Goal: Information Seeking & Learning: Learn about a topic

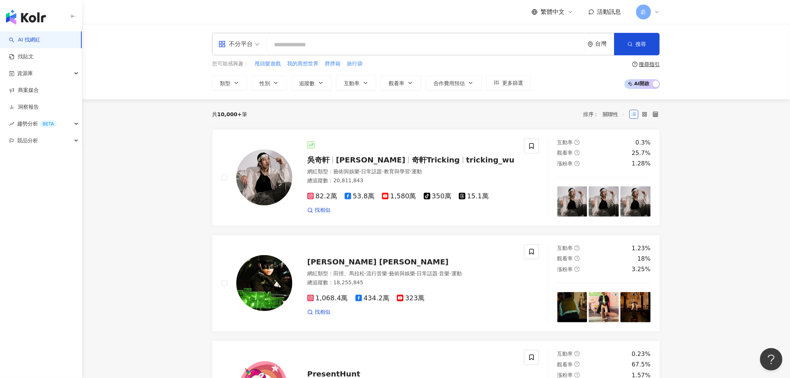
click at [302, 43] on input "search" at bounding box center [425, 45] width 311 height 14
paste input "**********"
type input "**********"
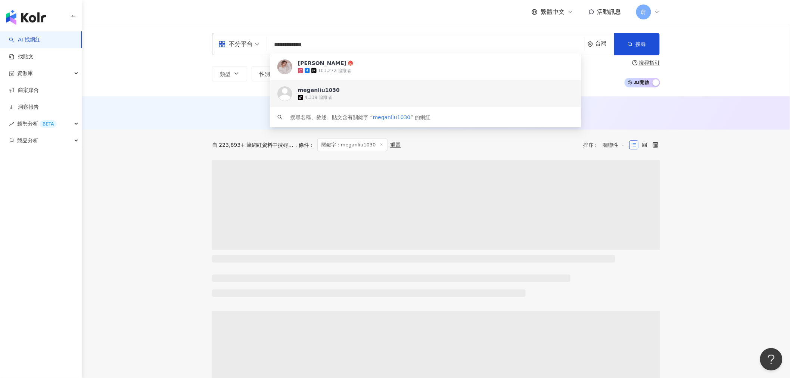
click at [311, 72] on icon at bounding box center [313, 70] width 5 height 5
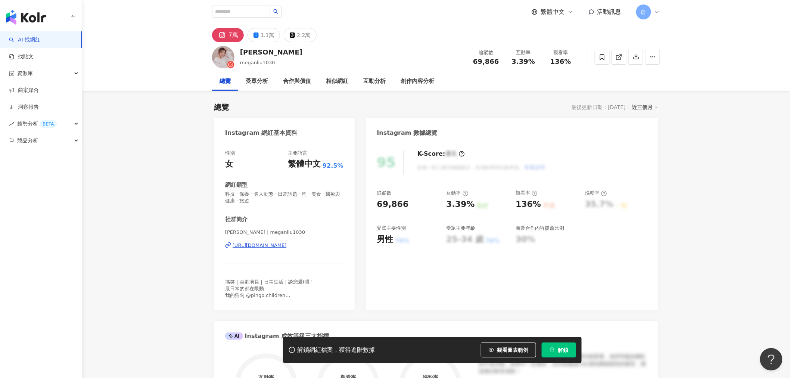
click at [561, 347] on span "解鎖" at bounding box center [563, 350] width 10 height 6
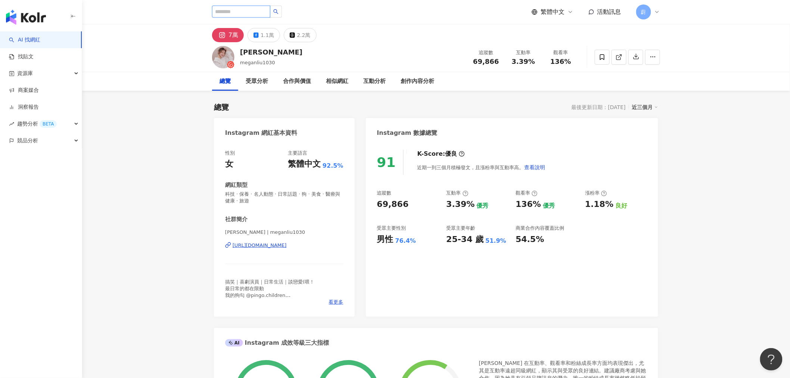
click at [256, 13] on input "search" at bounding box center [241, 12] width 58 height 12
type input "****"
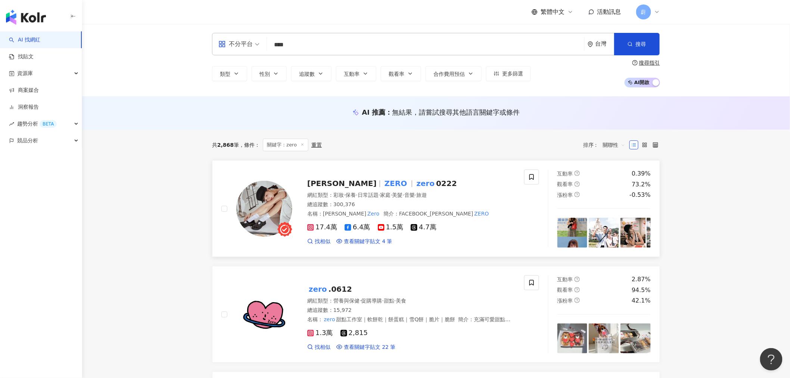
click at [383, 187] on span "ZERO" at bounding box center [399, 183] width 32 height 9
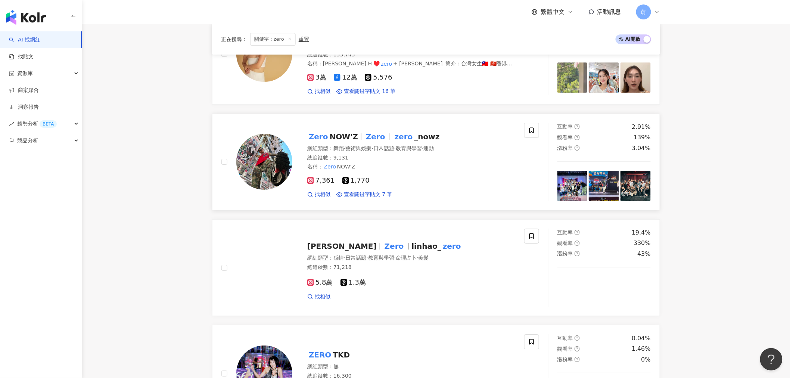
scroll to position [1036, 0]
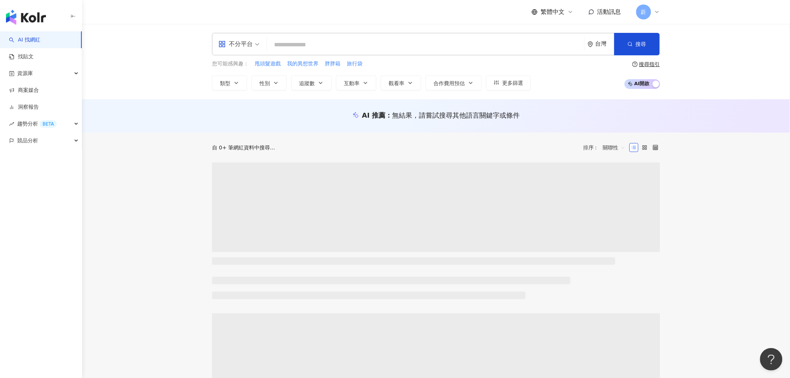
click at [340, 43] on input "search" at bounding box center [425, 45] width 311 height 14
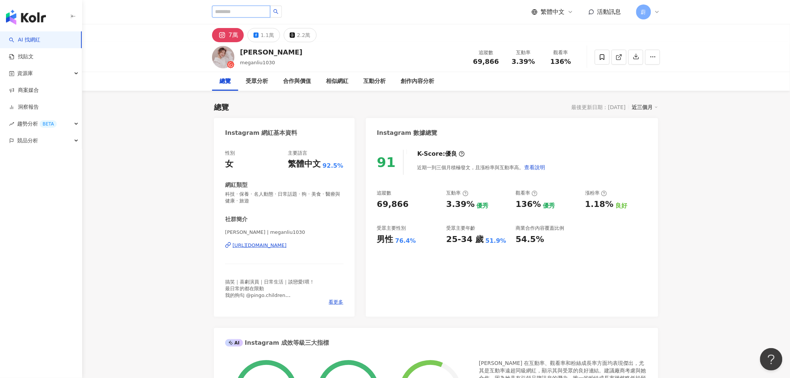
click at [249, 14] on input "search" at bounding box center [241, 12] width 58 height 12
type input "*"
type input "**"
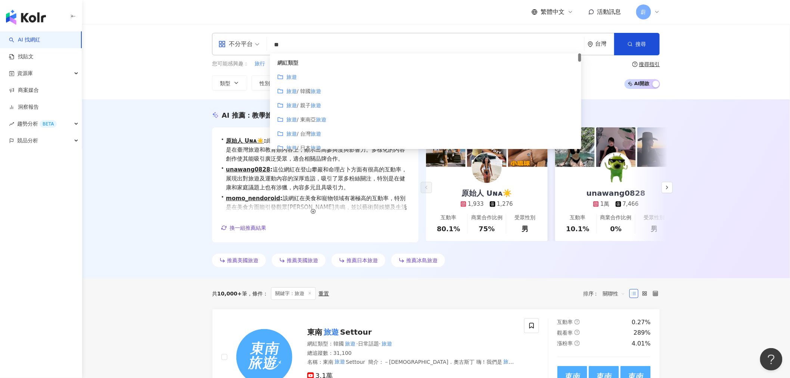
drag, startPoint x: 287, startPoint y: 42, endPoint x: 246, endPoint y: 40, distance: 41.9
click at [247, 40] on div "不分平台 ** 台灣 搜尋 customizedTag 網紅類型 旅遊 旅遊 / 韓國 旅遊 旅遊 / 親子 旅遊 旅遊 / 東南亞 旅遊 旅遊 / 台灣 旅…" at bounding box center [436, 44] width 448 height 22
paste input "*****"
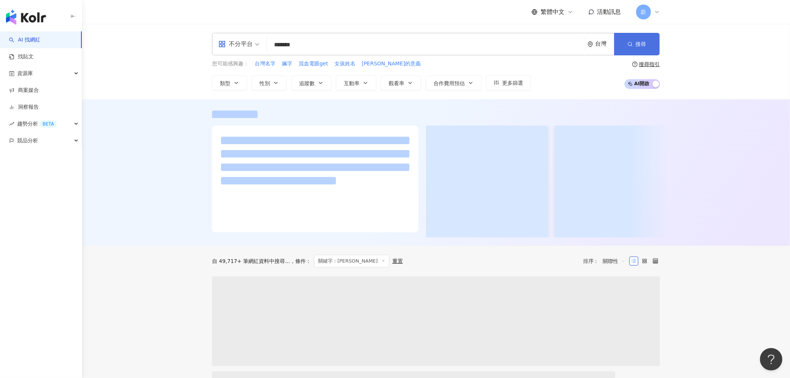
click at [636, 44] on span "搜尋" at bounding box center [641, 44] width 10 height 6
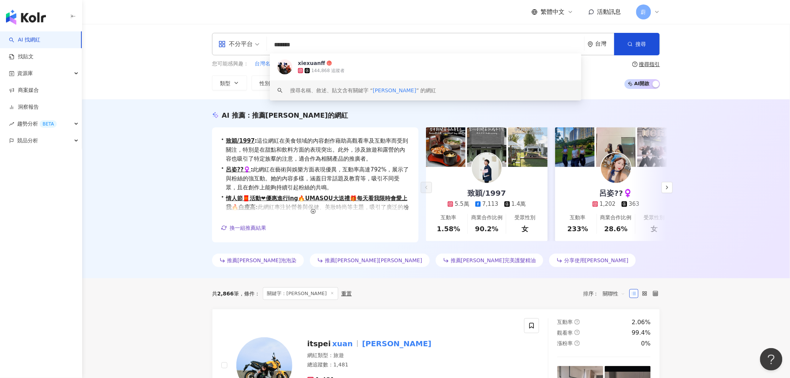
drag, startPoint x: 344, startPoint y: 40, endPoint x: 222, endPoint y: 23, distance: 122.8
paste input "**"
type input "*********"
click at [646, 44] on button "搜尋" at bounding box center [637, 44] width 46 height 22
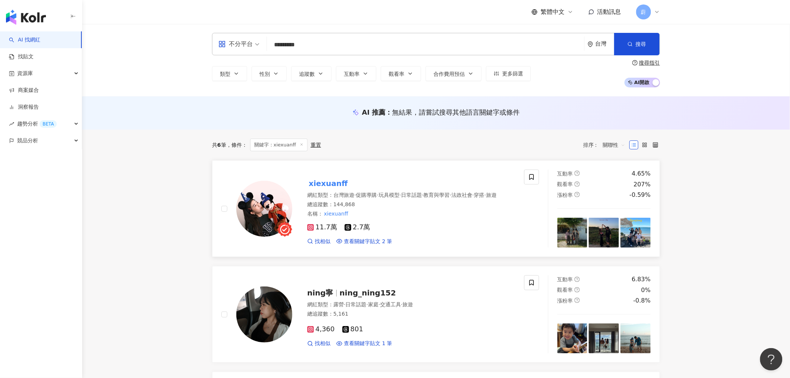
click at [330, 180] on mark "xiexuanff" at bounding box center [328, 183] width 42 height 12
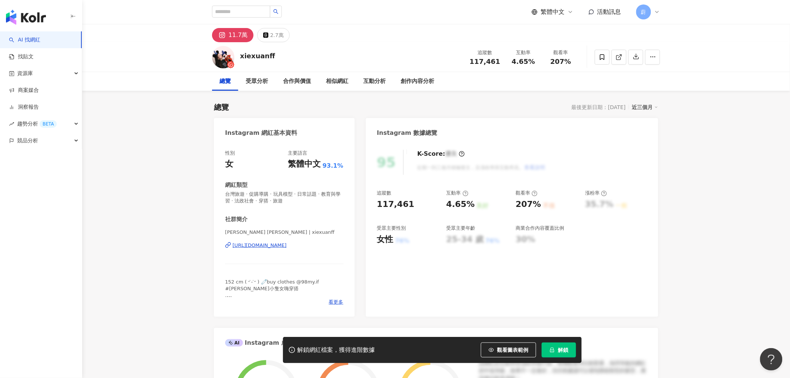
click at [572, 346] on button "解鎖" at bounding box center [558, 349] width 34 height 15
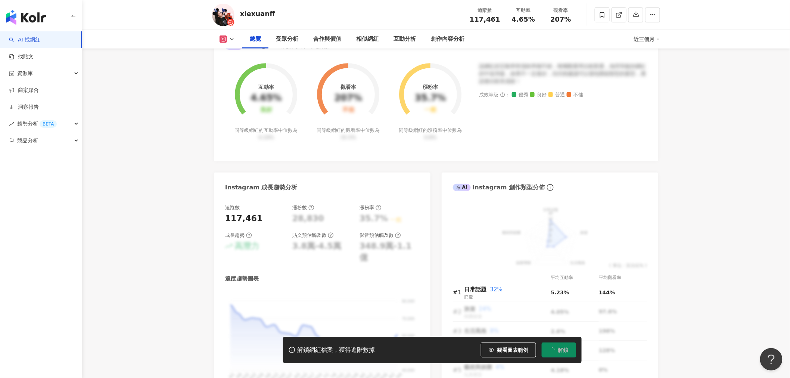
scroll to position [207, 0]
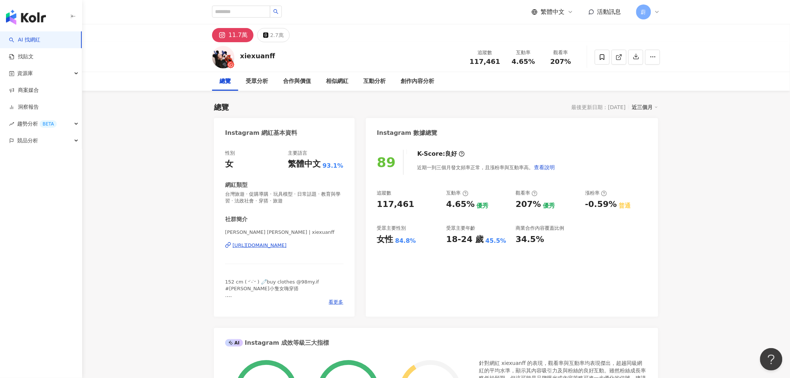
click at [40, 44] on link "AI 找網紅" at bounding box center [24, 39] width 31 height 7
click at [34, 54] on link "找貼文" at bounding box center [21, 56] width 25 height 7
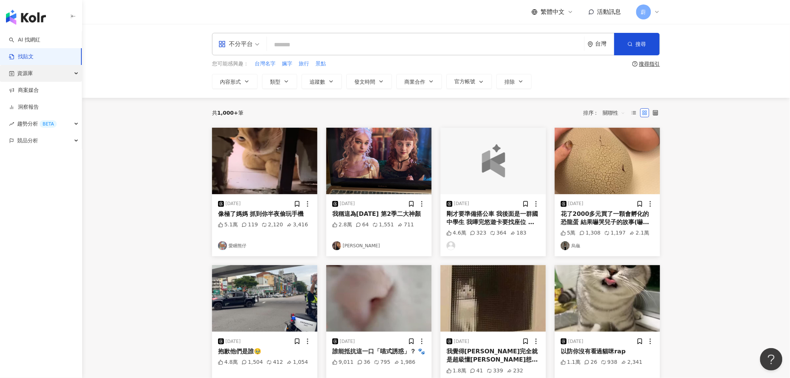
click at [38, 72] on div "資源庫" at bounding box center [41, 73] width 82 height 17
click at [39, 93] on link "網紅管理" at bounding box center [28, 90] width 21 height 7
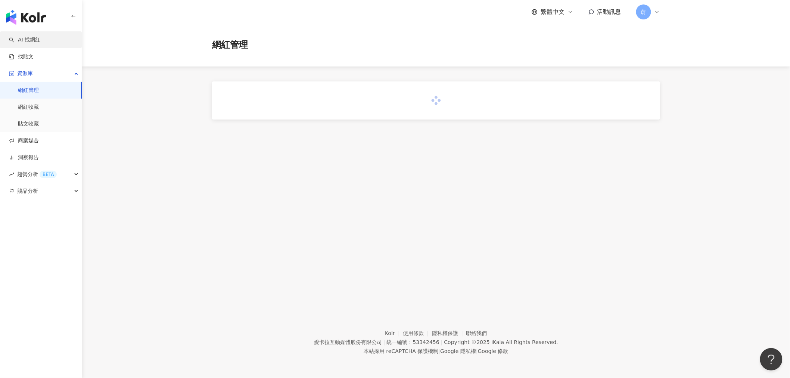
click at [40, 42] on link "AI 找網紅" at bounding box center [24, 39] width 31 height 7
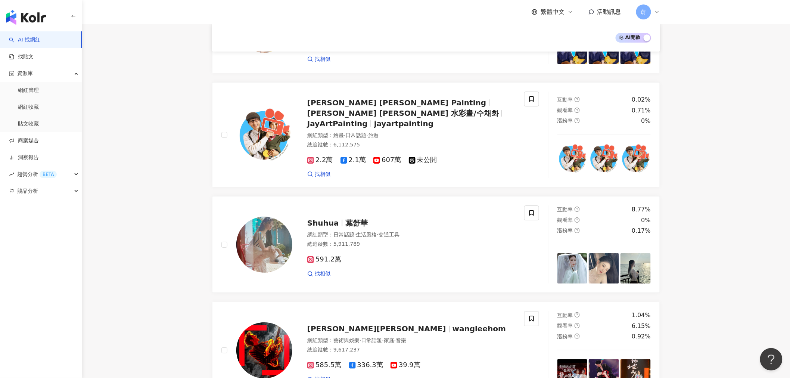
scroll to position [1178, 0]
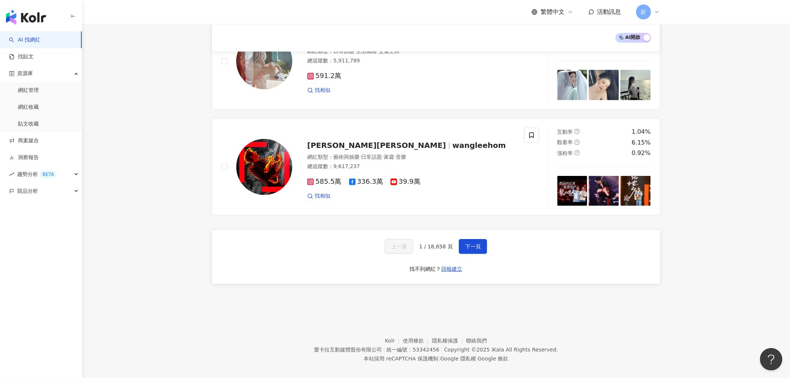
click at [449, 243] on div "上一頁 1 / 18,658 頁 下一頁" at bounding box center [436, 246] width 102 height 15
click at [462, 241] on button "下一頁" at bounding box center [473, 246] width 28 height 15
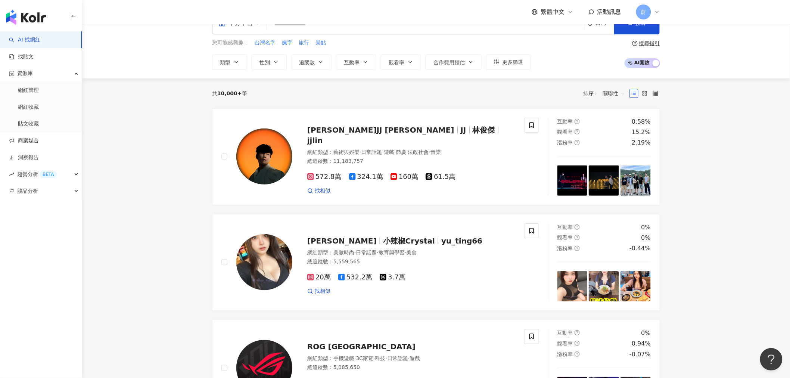
scroll to position [0, 0]
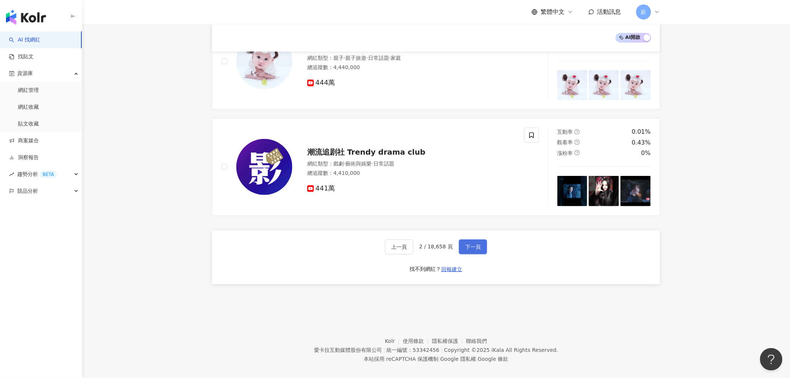
click at [483, 244] on button "下一頁" at bounding box center [473, 246] width 28 height 15
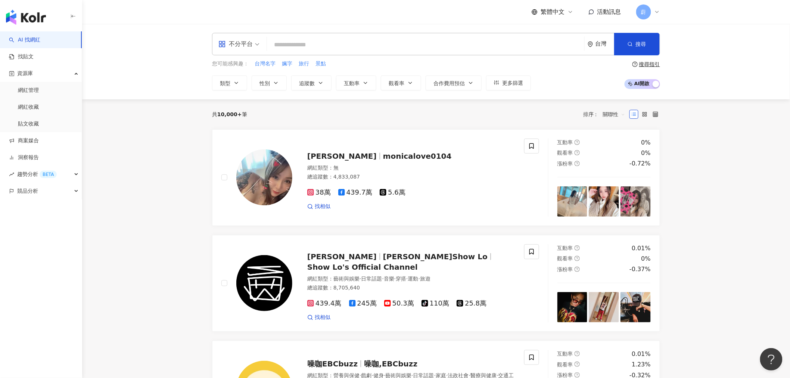
click at [327, 41] on input "search" at bounding box center [425, 45] width 311 height 14
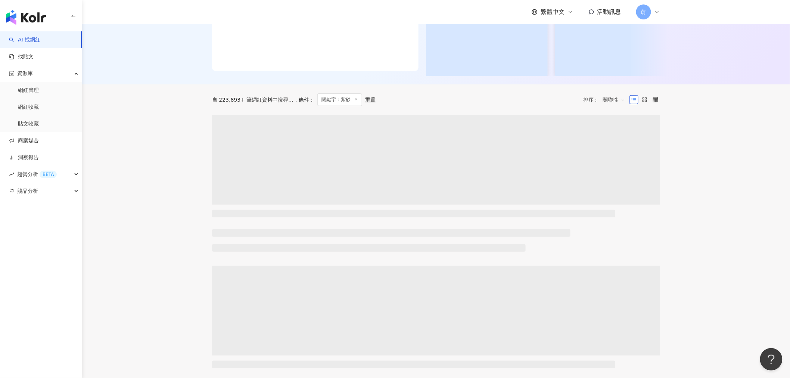
scroll to position [207, 0]
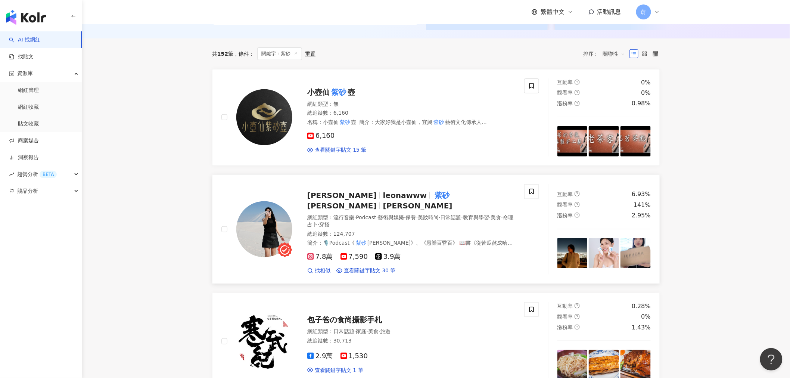
type input "**"
click at [377, 201] on span "歐娜" at bounding box center [341, 205] width 69 height 9
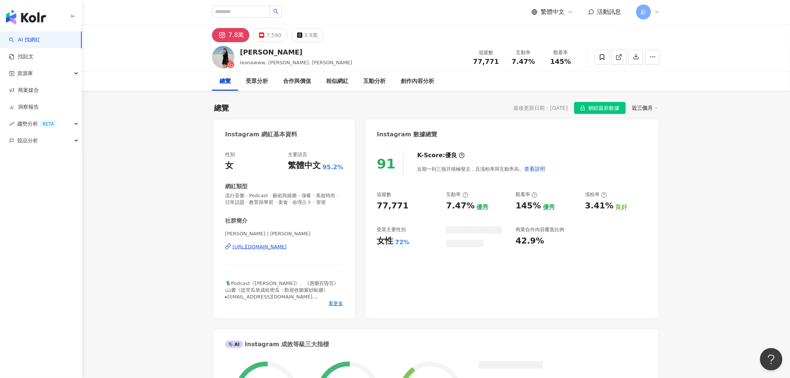
click at [602, 106] on span "解鎖最新數據" at bounding box center [603, 108] width 31 height 12
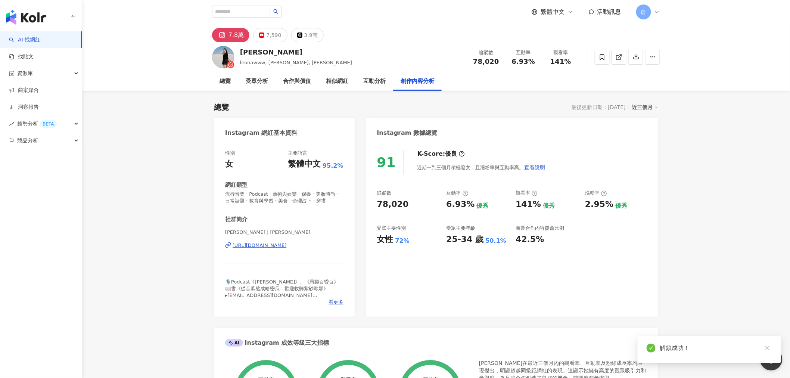
click at [237, 54] on div "Leona Wang leonawww, 紫砂歐娜, 歐娜 追蹤數 78,020 互動率 6.93% 觀看率 141%" at bounding box center [436, 56] width 478 height 29
click at [237, 7] on input "search" at bounding box center [241, 12] width 58 height 12
type input "***"
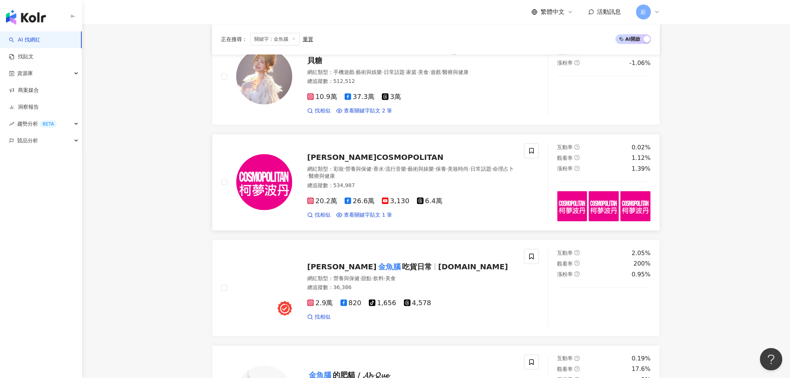
scroll to position [331, 0]
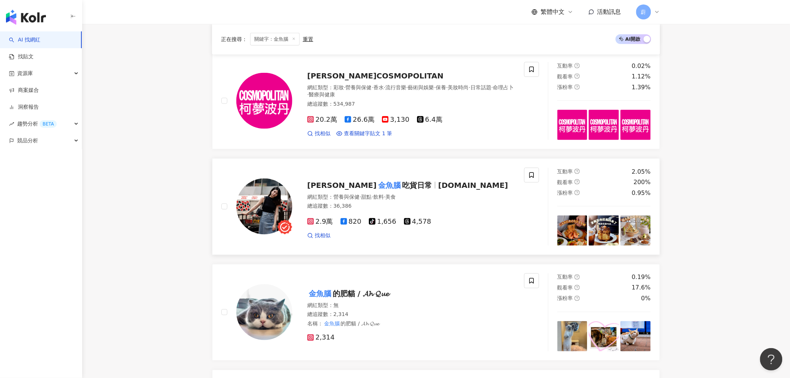
click at [402, 185] on span "吃貨日常" at bounding box center [417, 185] width 30 height 9
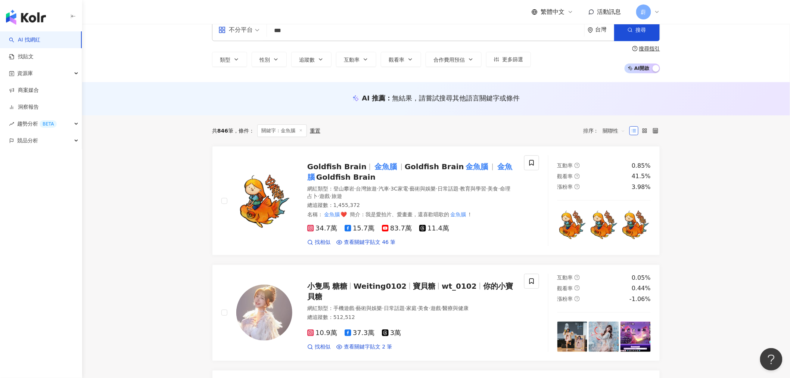
scroll to position [0, 0]
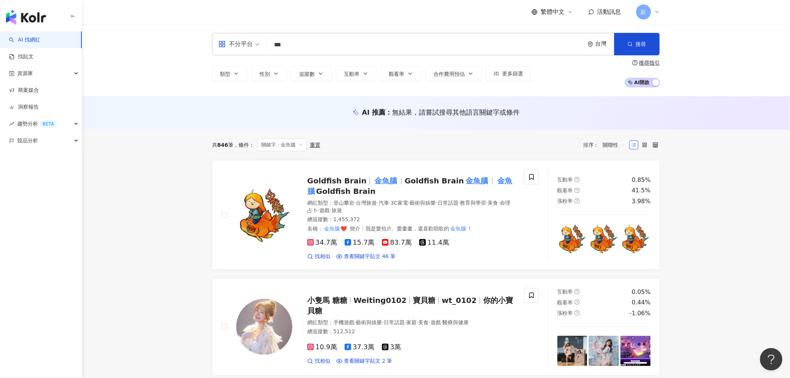
drag, startPoint x: 272, startPoint y: 42, endPoint x: 256, endPoint y: 42, distance: 16.0
click at [256, 42] on div "不分平台 *** 台灣 搜尋" at bounding box center [436, 44] width 448 height 22
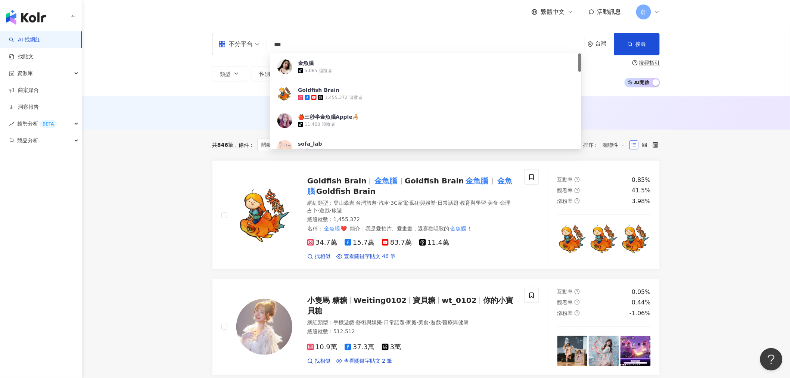
paste input "**********"
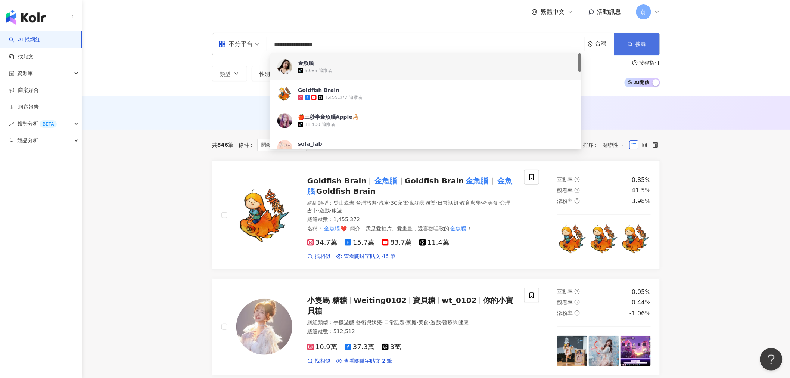
type input "**********"
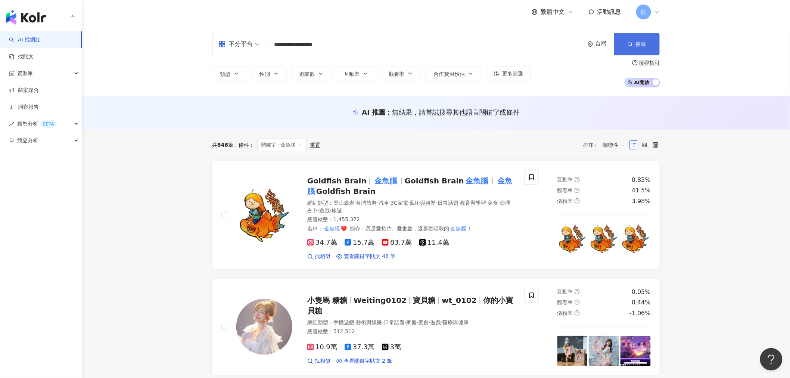
click at [625, 38] on button "搜尋" at bounding box center [637, 44] width 46 height 22
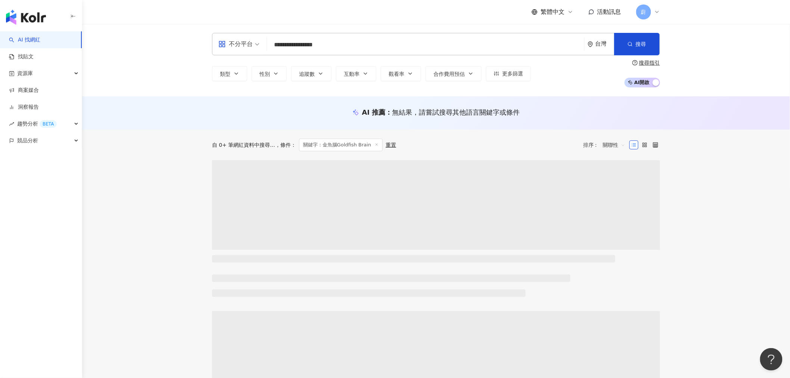
drag, startPoint x: 291, startPoint y: 47, endPoint x: 382, endPoint y: 32, distance: 92.4
click at [382, 32] on div "**********" at bounding box center [436, 60] width 708 height 72
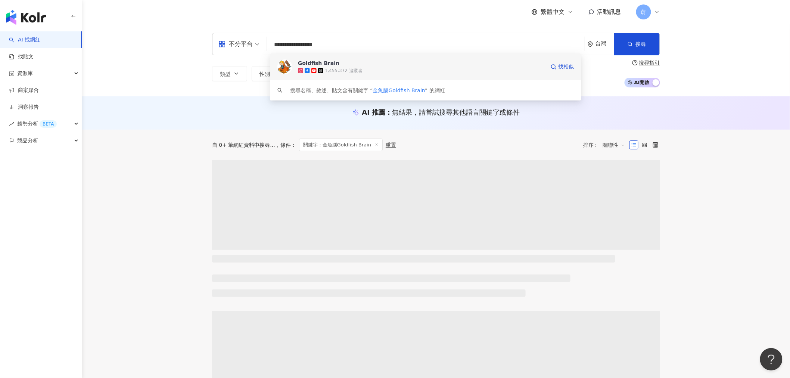
click at [332, 68] on div "1,455,372 追蹤者" at bounding box center [344, 71] width 38 height 6
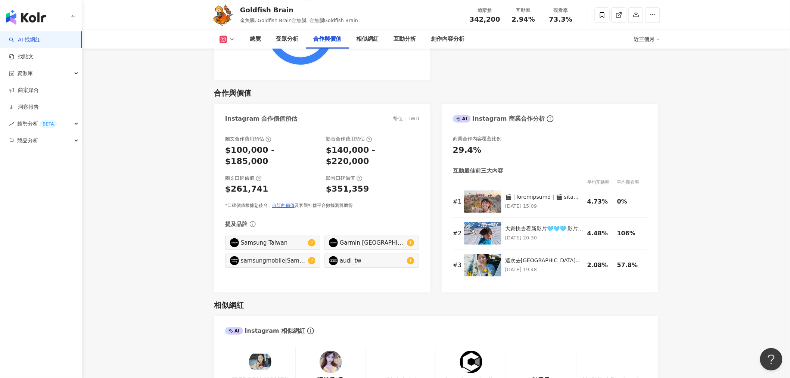
scroll to position [1161, 0]
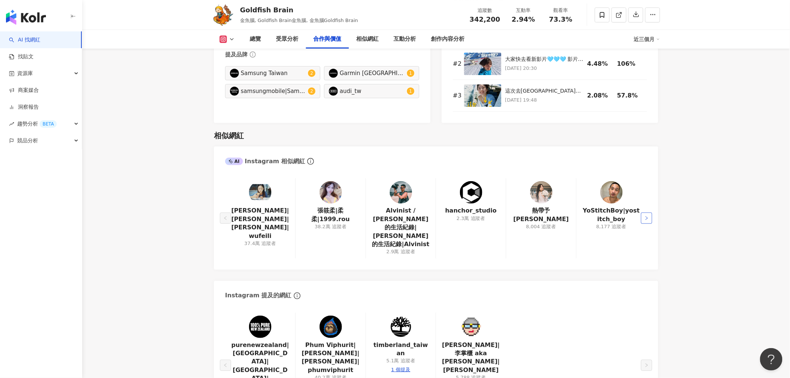
click at [650, 212] on button "button" at bounding box center [646, 217] width 11 height 11
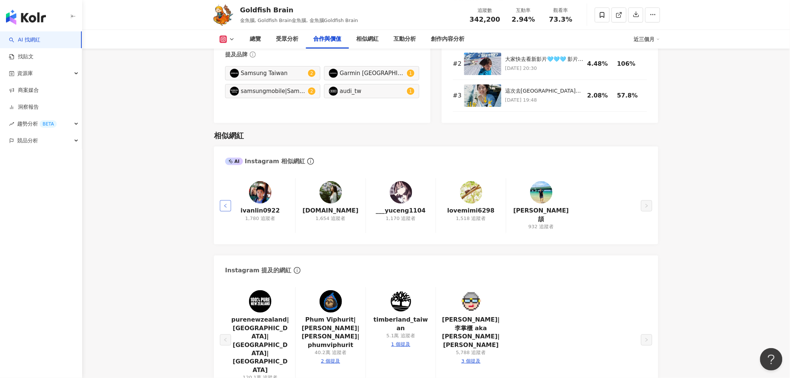
click at [222, 200] on button "button" at bounding box center [225, 205] width 11 height 11
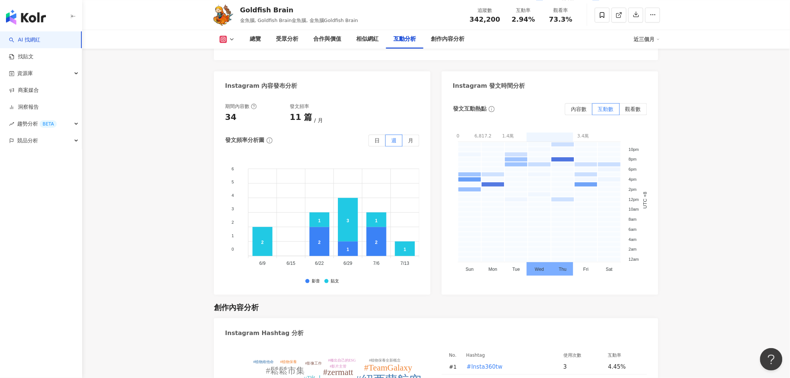
scroll to position [2197, 0]
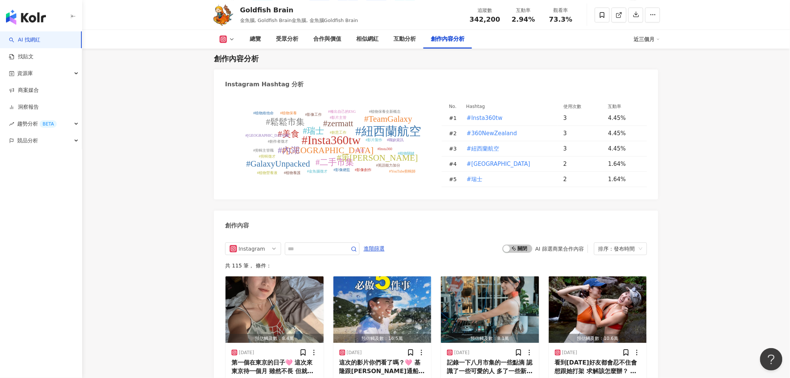
click at [337, 133] on tspan "#Insta360tw" at bounding box center [331, 139] width 59 height 13
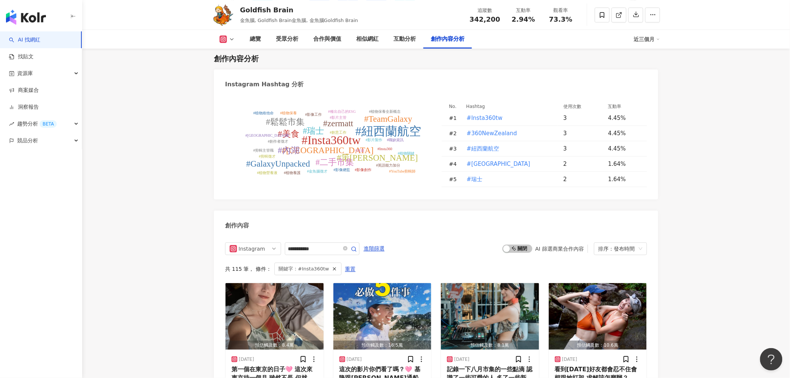
type input "**********"
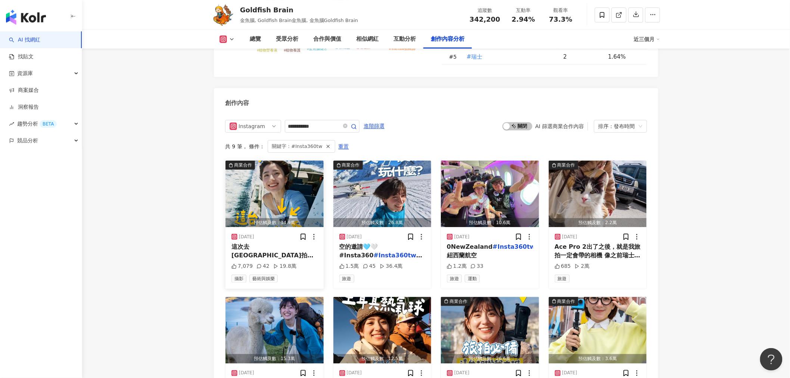
click at [273, 243] on span "這次去[GEOGRAPHIC_DATA]拍攝 直接愛上這台小相機o(≧v≦)o @insta360tw 最新的GO Ultra！ 超級可愛輕便又能拍出各種視角…" at bounding box center [274, 280] width 86 height 74
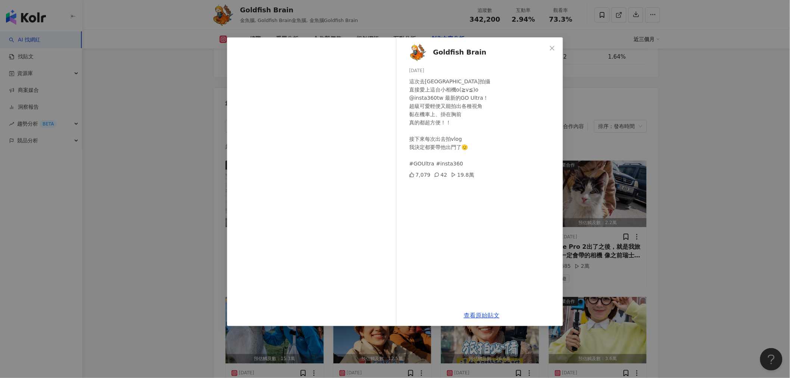
click at [100, 140] on div "Goldfish Brain [DATE] 這次去[GEOGRAPHIC_DATA]拍攝 直接愛上這台小相機o(≧v≦)o @insta360tw 最新的GO…" at bounding box center [395, 189] width 790 height 378
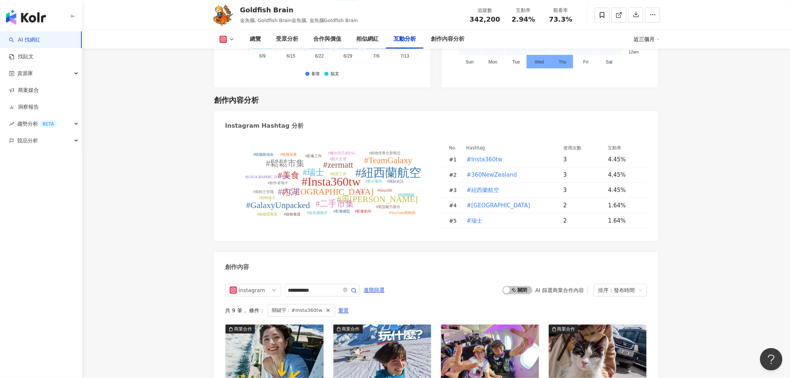
scroll to position [2071, 0]
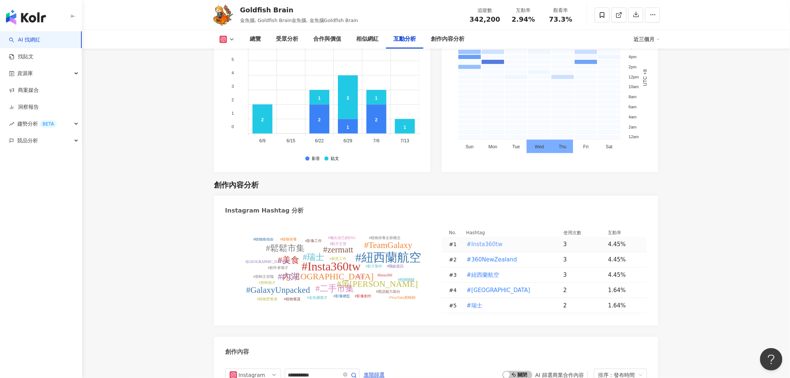
drag, startPoint x: 513, startPoint y: 206, endPoint x: 468, endPoint y: 203, distance: 44.9
click at [468, 237] on td "#Insta360tw" at bounding box center [508, 244] width 97 height 15
click at [509, 237] on td "#Insta360tw" at bounding box center [508, 244] width 97 height 15
click at [486, 240] on span "#Insta360tw" at bounding box center [484, 244] width 36 height 8
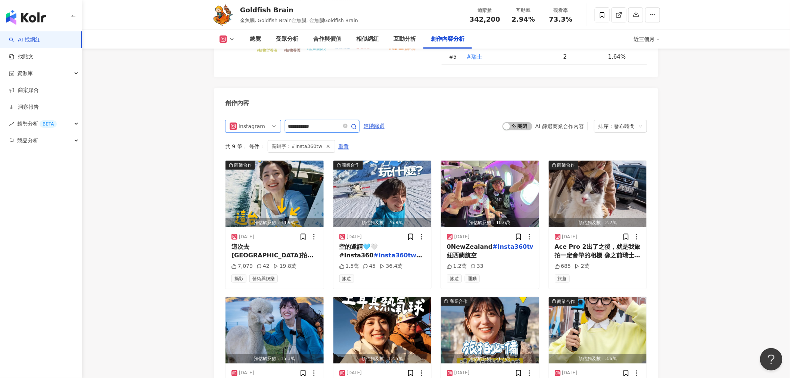
drag, startPoint x: 327, startPoint y: 89, endPoint x: 258, endPoint y: 87, distance: 68.7
click at [259, 120] on div "**********" at bounding box center [292, 126] width 134 height 13
click at [78, 126] on div "趨勢分析 BETA" at bounding box center [41, 123] width 82 height 17
click at [52, 143] on link "Hashtag 排行" at bounding box center [35, 140] width 34 height 7
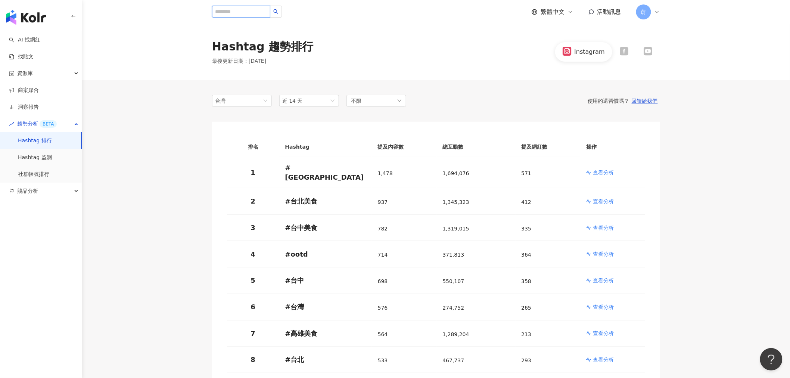
click at [248, 12] on input "search" at bounding box center [241, 12] width 58 height 12
paste input "**********"
type input "**********"
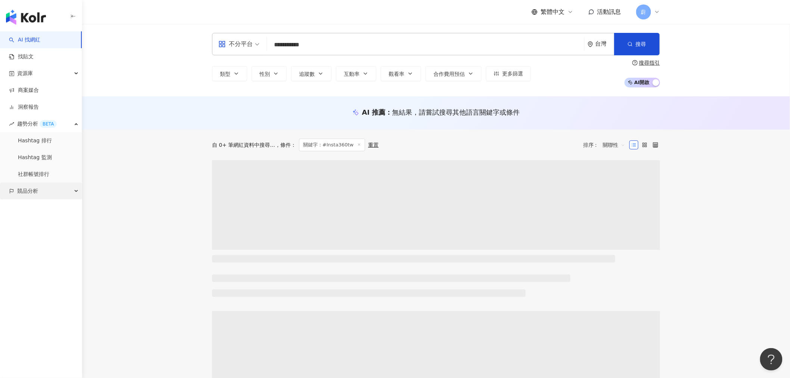
click at [66, 189] on div "競品分析" at bounding box center [41, 190] width 82 height 17
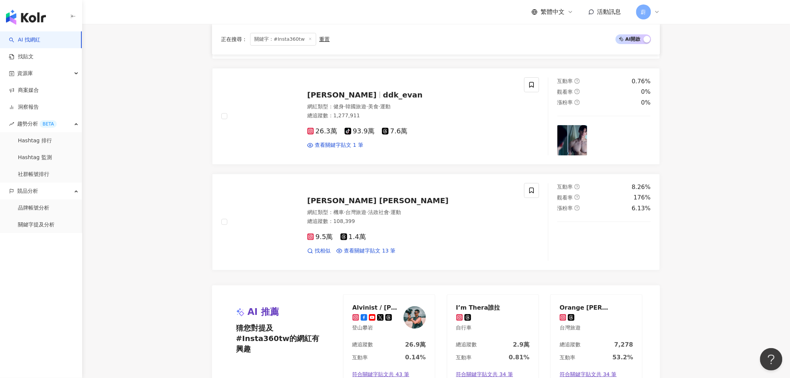
scroll to position [1244, 0]
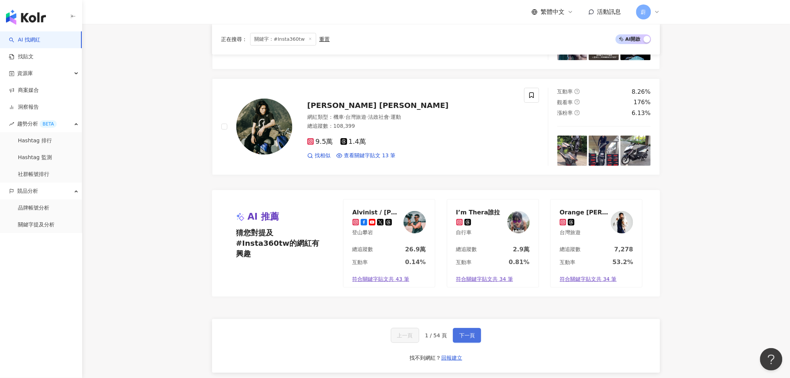
click at [466, 333] on span "下一頁" at bounding box center [467, 335] width 16 height 6
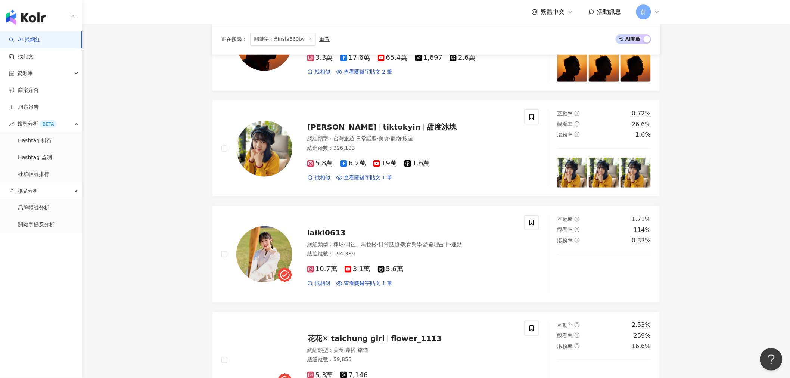
scroll to position [0, 0]
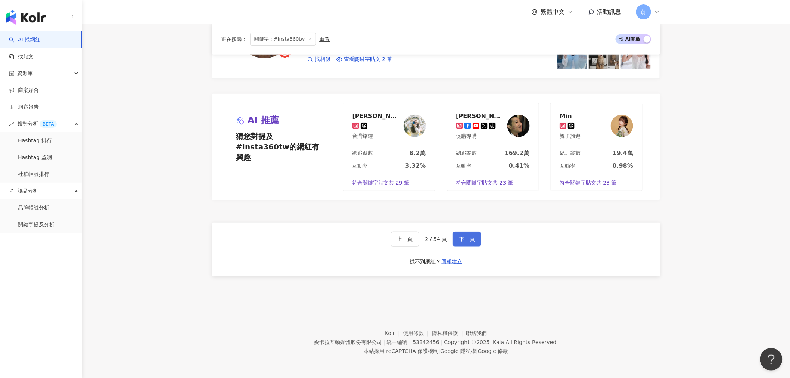
click at [471, 241] on span "下一頁" at bounding box center [467, 239] width 16 height 6
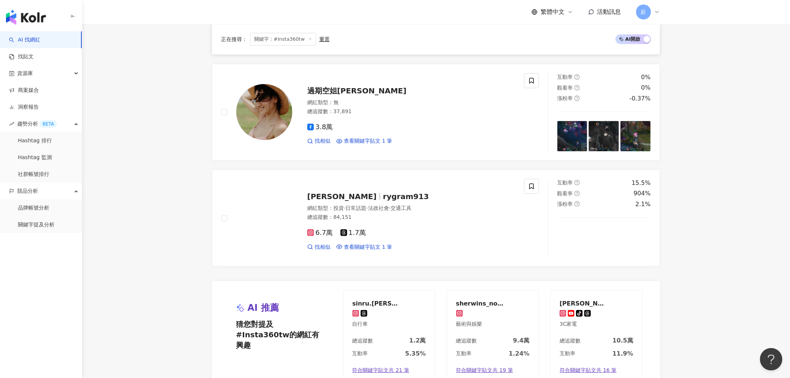
scroll to position [1327, 0]
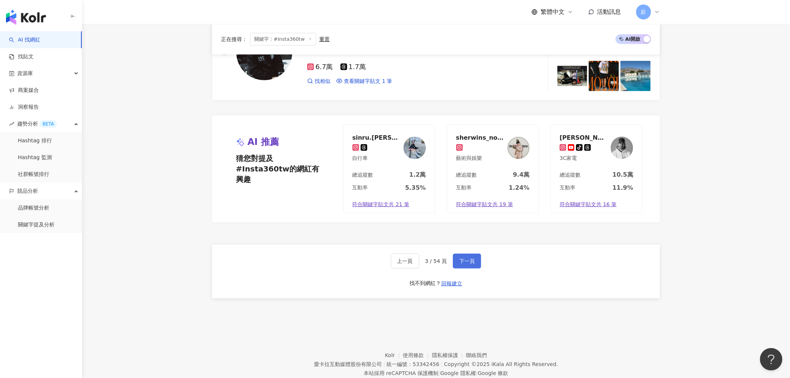
click at [460, 258] on span "下一頁" at bounding box center [467, 261] width 16 height 6
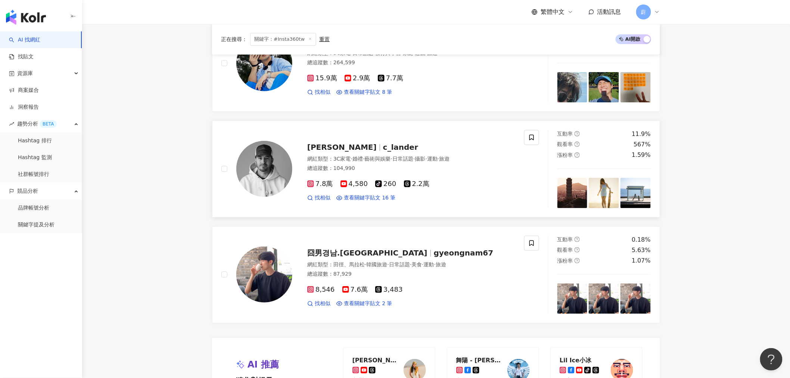
scroll to position [1202, 0]
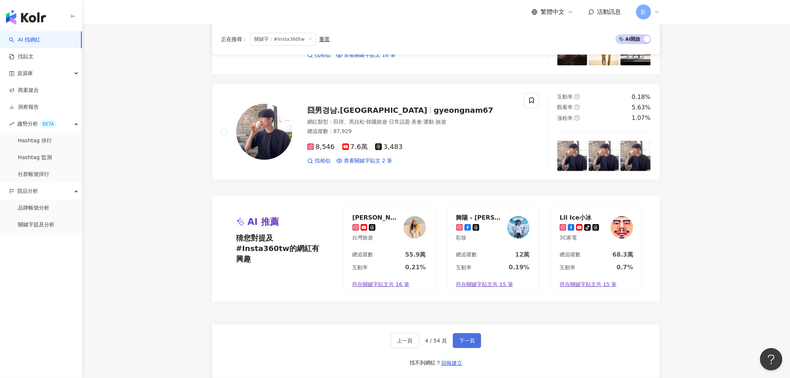
click at [472, 338] on span "下一頁" at bounding box center [467, 340] width 16 height 6
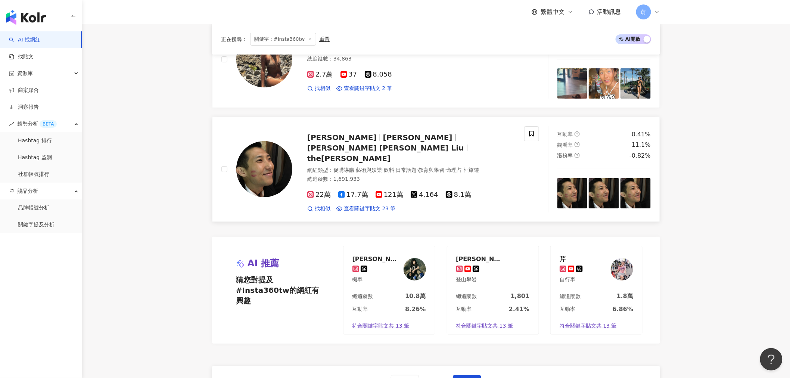
scroll to position [1341, 0]
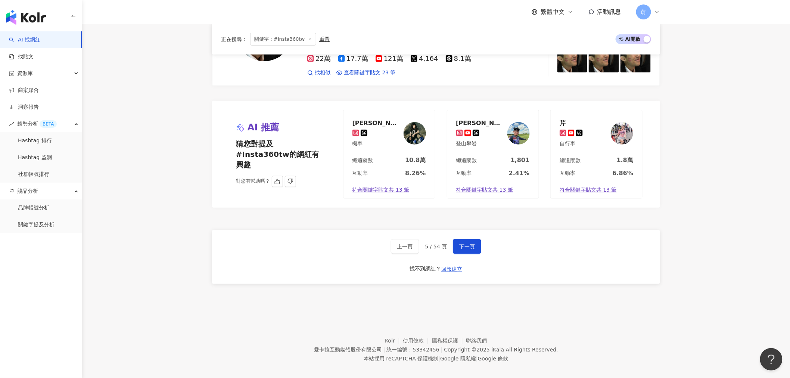
drag, startPoint x: 468, startPoint y: 237, endPoint x: 572, endPoint y: 167, distance: 125.5
click at [467, 239] on button "下一頁" at bounding box center [467, 246] width 28 height 15
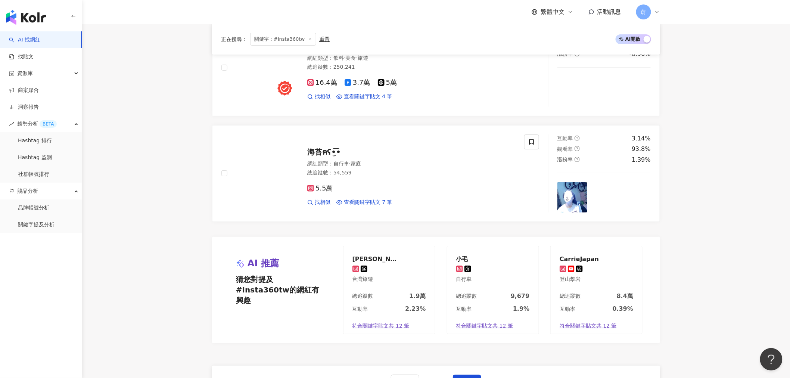
scroll to position [1244, 0]
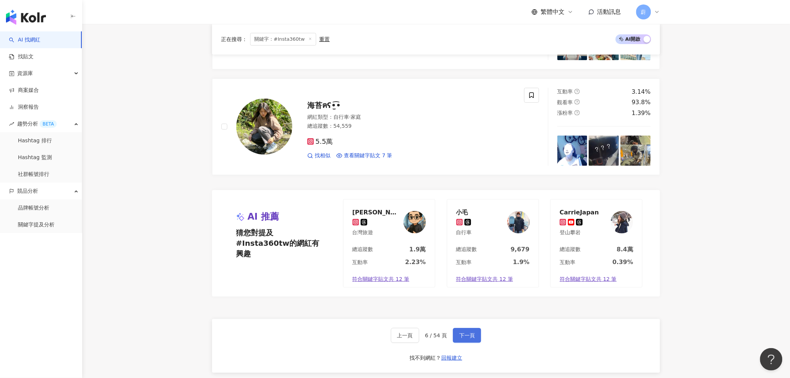
click at [464, 343] on button "下一頁" at bounding box center [467, 335] width 28 height 15
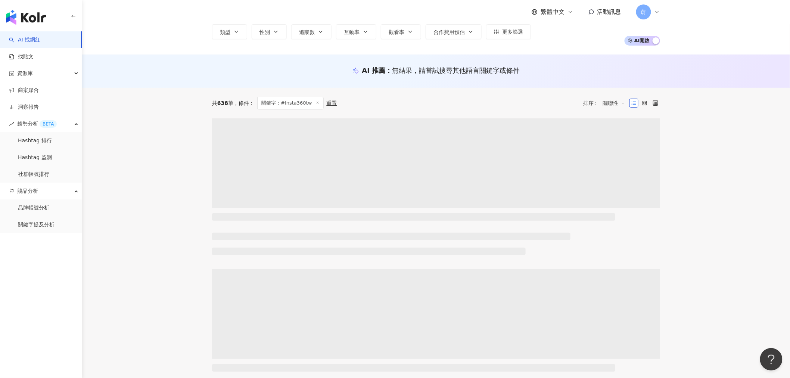
scroll to position [0, 0]
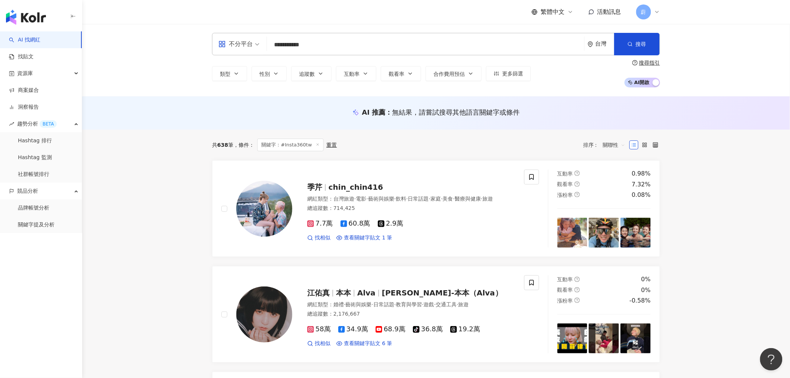
click at [598, 143] on div "排序： 關聯性" at bounding box center [606, 145] width 46 height 12
click at [611, 137] on div "共 638 筆 條件 ： 關鍵字：#Insta360tw 重置 排序： 關聯性" at bounding box center [436, 144] width 448 height 31
click at [613, 139] on span "關聯性" at bounding box center [614, 145] width 22 height 12
click at [620, 199] on div "互動率" at bounding box center [614, 198] width 19 height 8
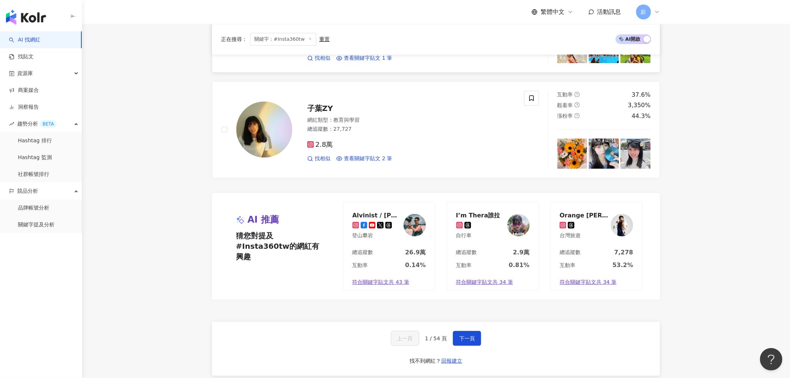
scroll to position [1244, 0]
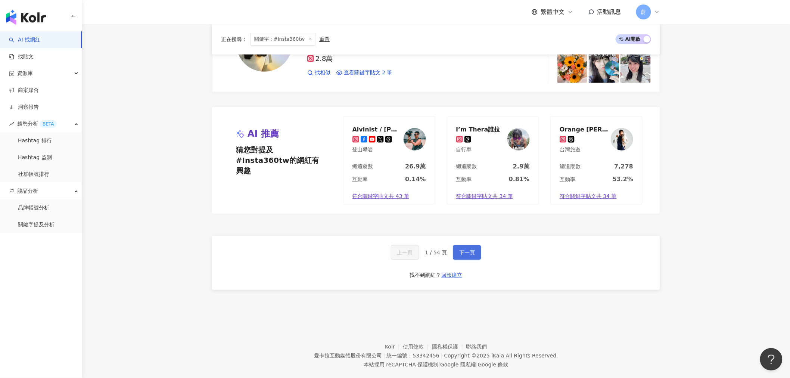
click at [475, 256] on button "下一頁" at bounding box center [467, 252] width 28 height 15
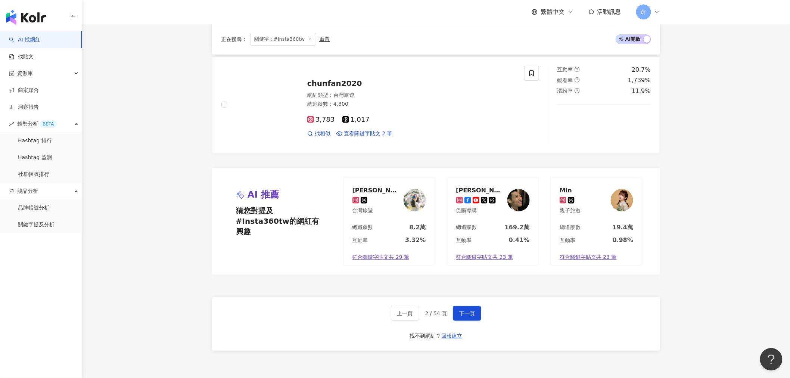
scroll to position [1341, 0]
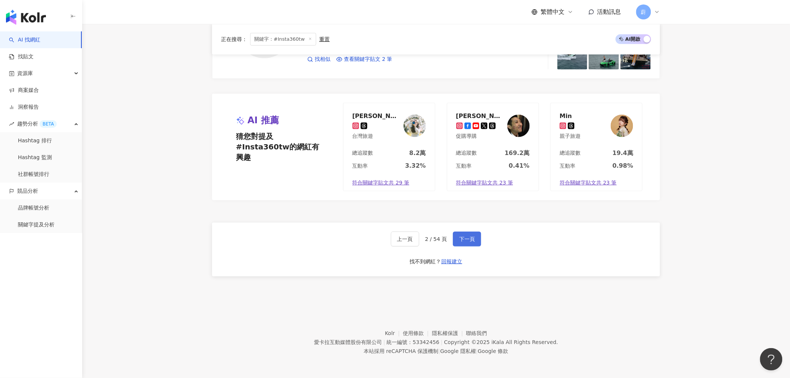
click at [460, 238] on span "下一頁" at bounding box center [467, 239] width 16 height 6
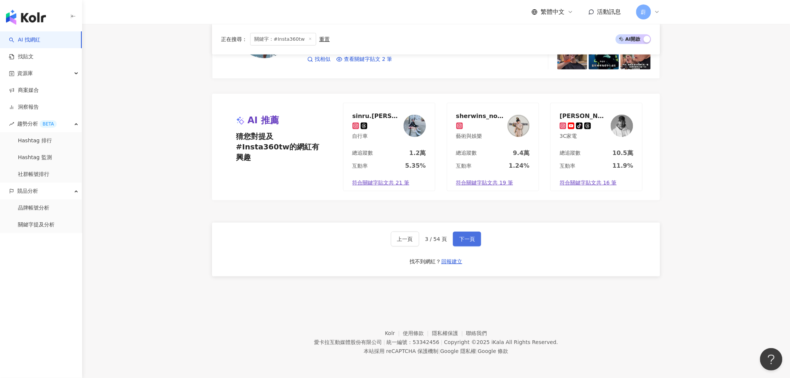
click at [472, 236] on span "下一頁" at bounding box center [467, 239] width 16 height 6
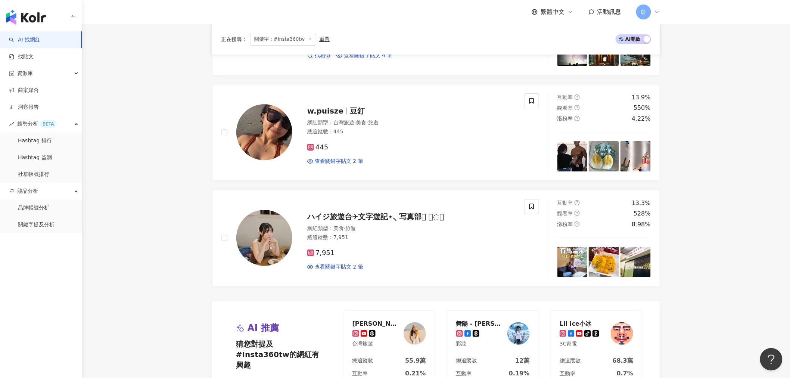
scroll to position [1285, 0]
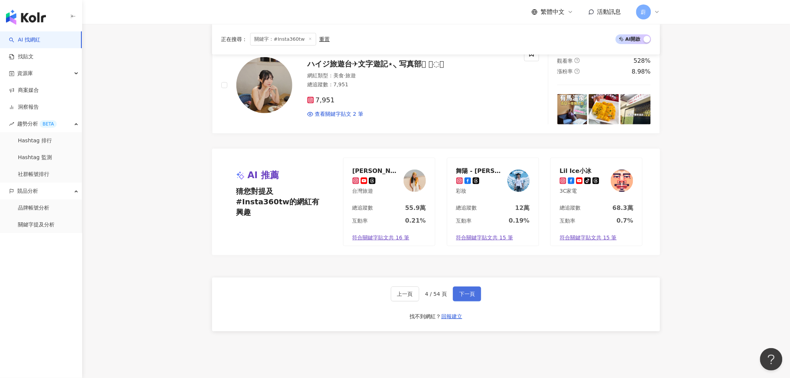
click at [464, 295] on span "下一頁" at bounding box center [467, 294] width 16 height 6
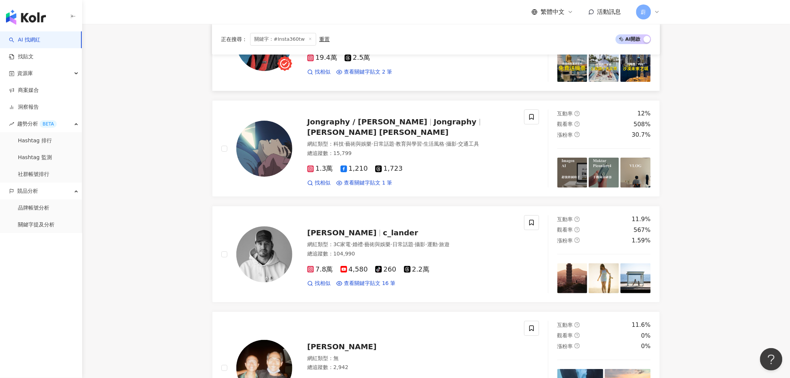
scroll to position [1364, 0]
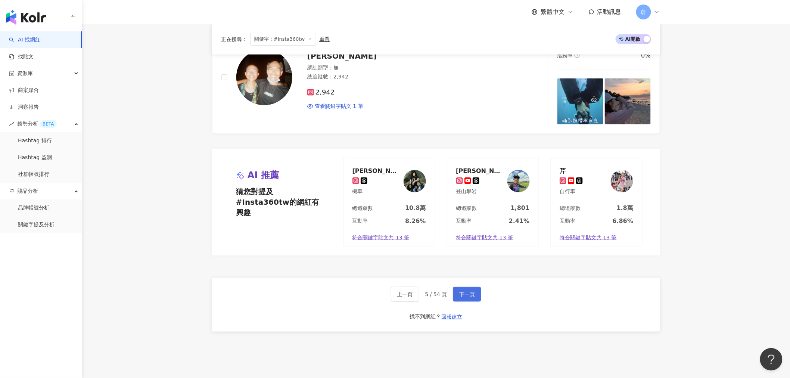
click at [454, 293] on button "下一頁" at bounding box center [467, 294] width 28 height 15
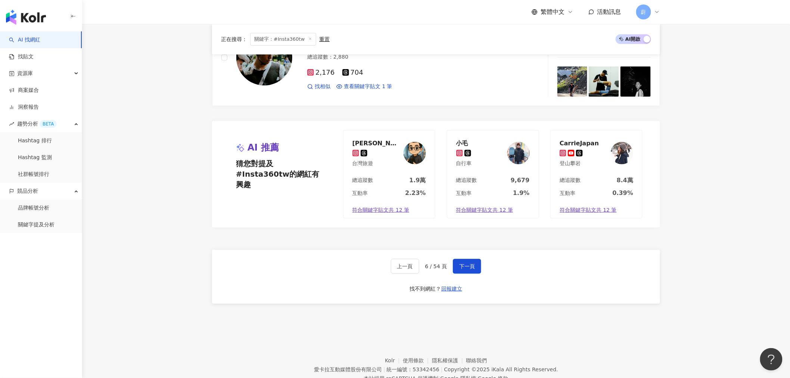
scroll to position [1327, 0]
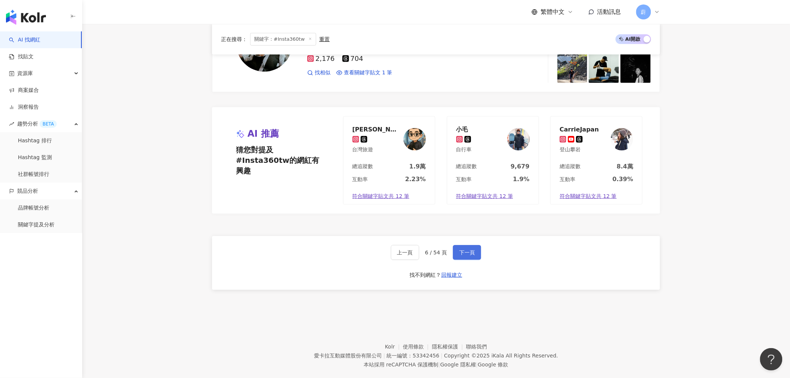
click at [467, 251] on span "下一頁" at bounding box center [467, 252] width 16 height 6
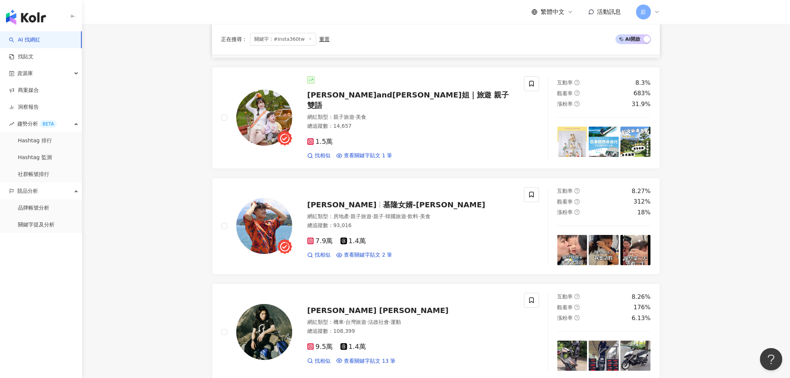
scroll to position [1161, 0]
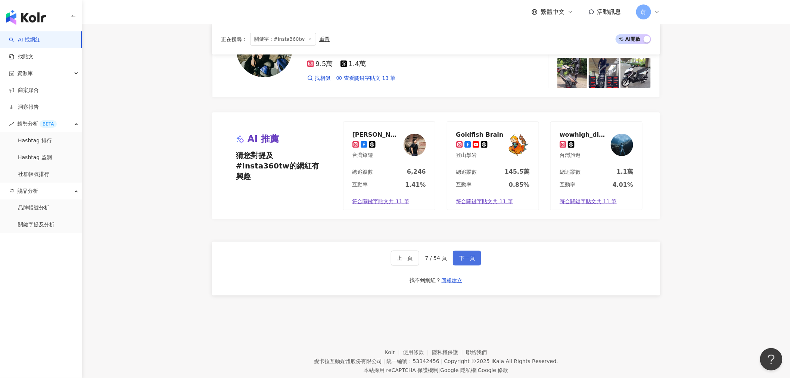
click at [469, 255] on span "下一頁" at bounding box center [467, 258] width 16 height 6
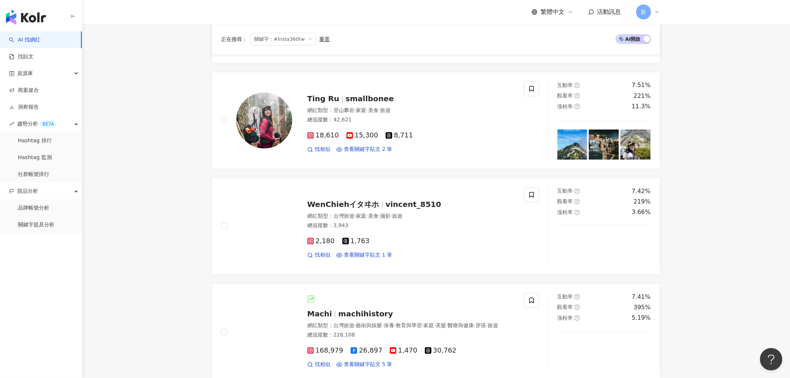
scroll to position [1329, 0]
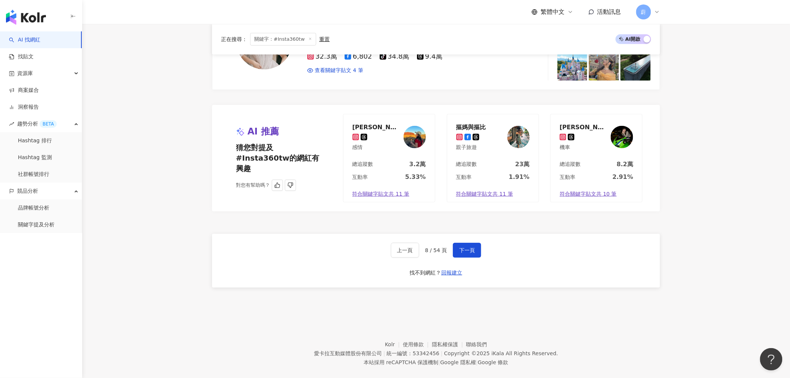
click at [473, 129] on div "摳媽與摳比" at bounding box center [471, 126] width 30 height 7
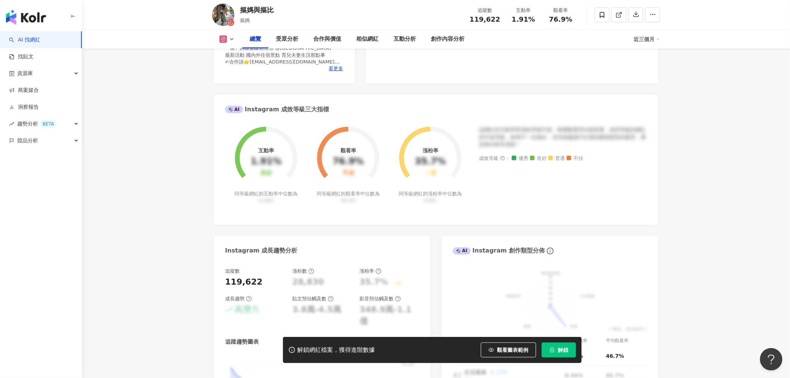
scroll to position [415, 0]
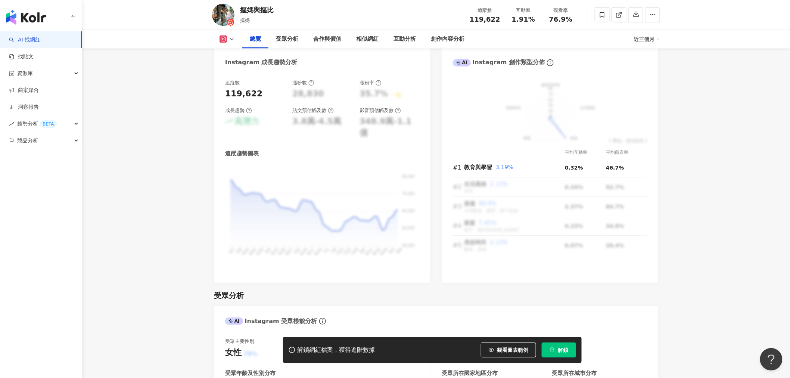
click at [565, 352] on span "解鎖" at bounding box center [563, 350] width 10 height 6
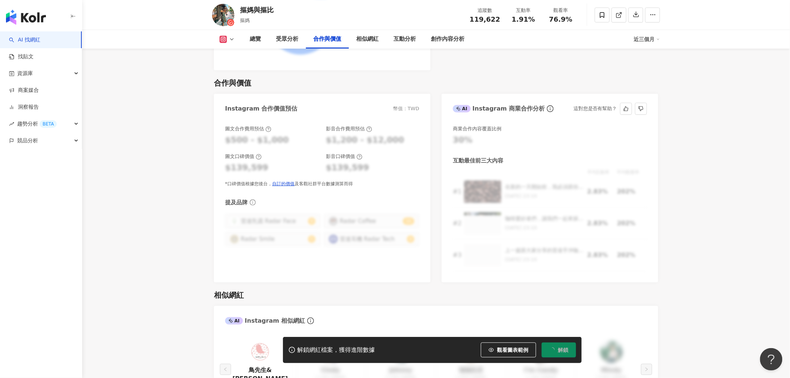
scroll to position [1036, 0]
